Goal: Information Seeking & Learning: Understand process/instructions

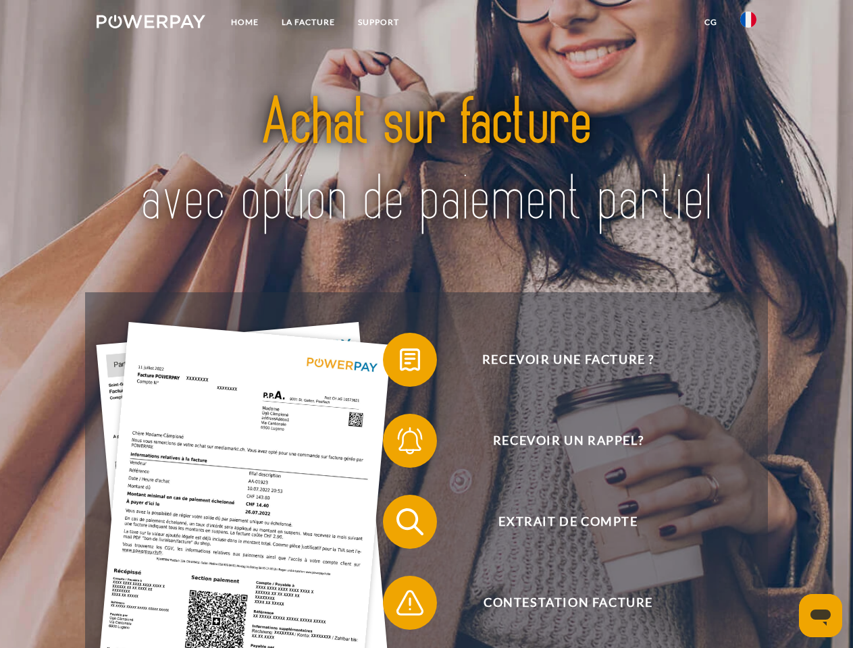
click at [151, 24] on img at bounding box center [151, 22] width 109 height 14
click at [748, 24] on img at bounding box center [748, 19] width 16 height 16
click at [710, 22] on link "CG" at bounding box center [711, 22] width 36 height 24
click at [400, 363] on span at bounding box center [390, 360] width 68 height 68
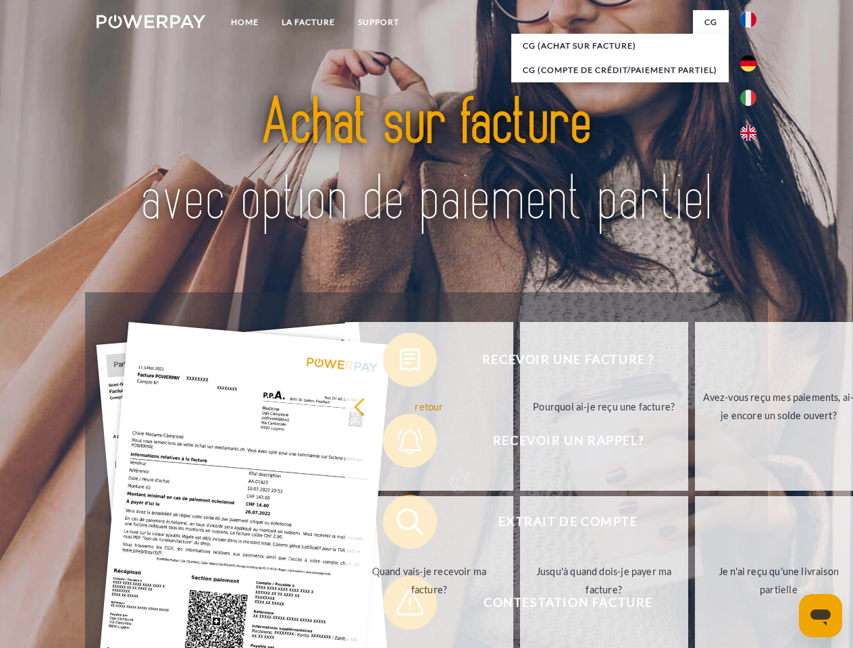
click at [400, 444] on div "Recevoir une facture ? Recevoir un rappel? Extrait de compte retour" at bounding box center [426, 562] width 682 height 540
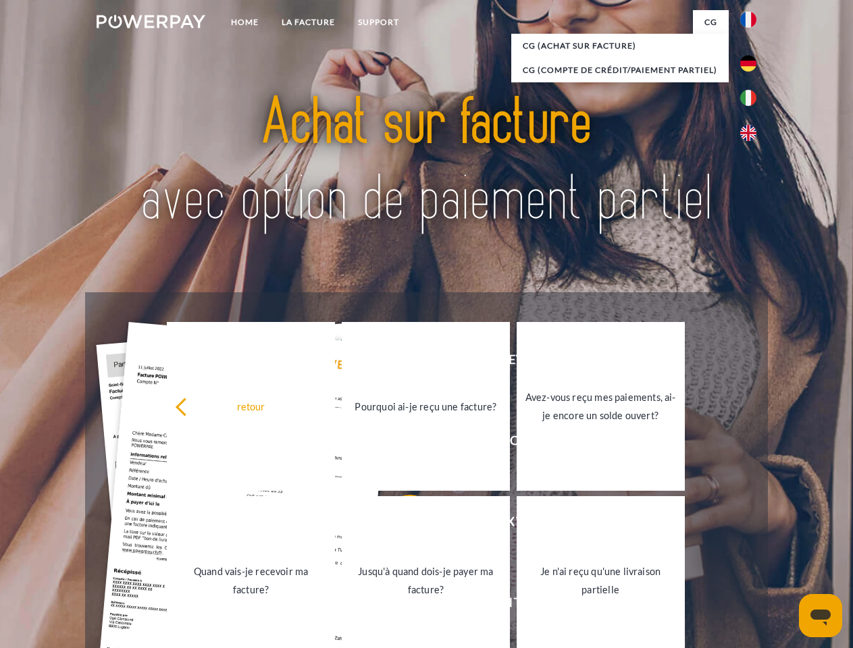
click at [400, 525] on link "Jusqu'à quand dois-je payer ma facture?" at bounding box center [426, 580] width 168 height 169
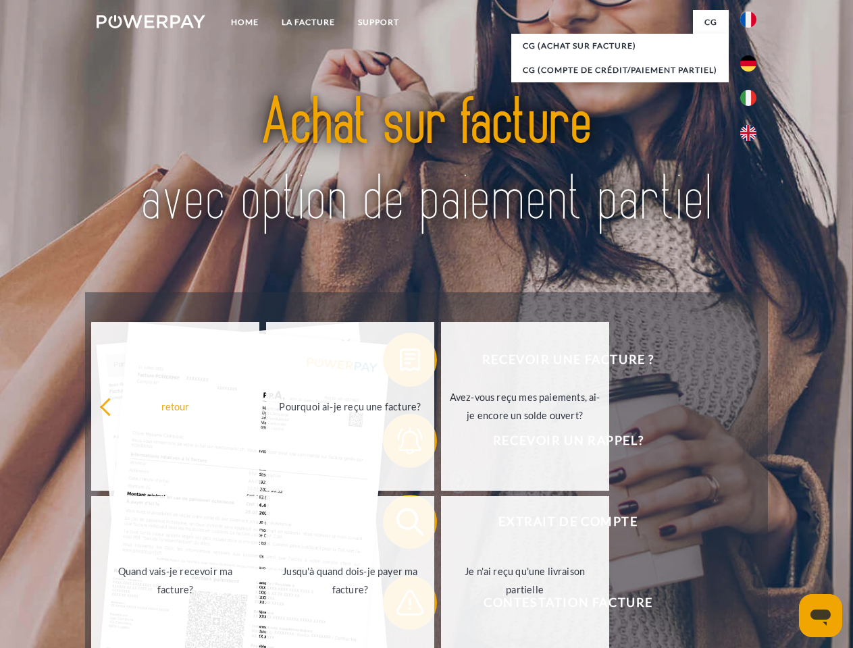
click at [400, 606] on span at bounding box center [390, 603] width 68 height 68
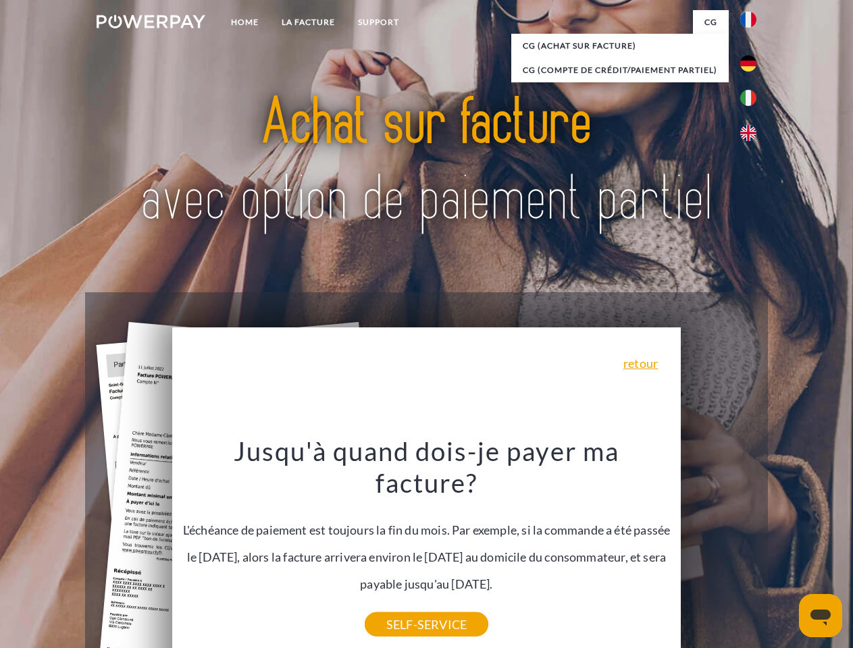
click at [820, 616] on icon "Ouvrir la fenêtre de messagerie" at bounding box center [820, 618] width 20 height 16
